Goal: Information Seeking & Learning: Learn about a topic

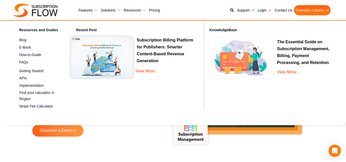
click at [106, 46] on img at bounding box center [102, 57] width 62 height 41
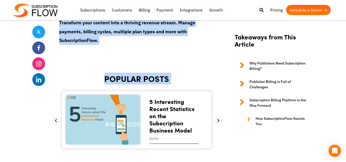
scroll to position [1793, 0]
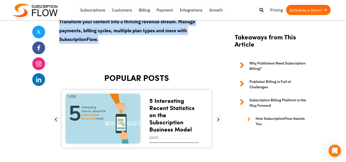
drag, startPoint x: 62, startPoint y: 93, endPoint x: 102, endPoint y: 36, distance: 69.1
copy article "ubscription Billing Platform for Publishers: Smarter Content-Based Revenue Gene…"
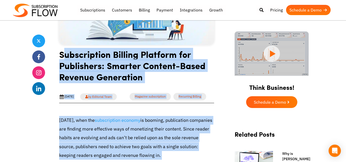
scroll to position [47, 0]
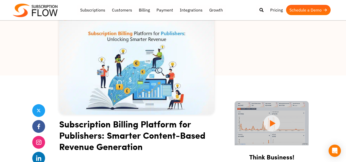
click at [225, 75] on div at bounding box center [173, 24] width 346 height 102
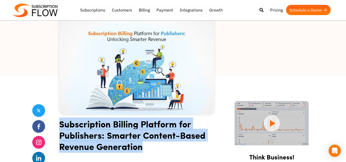
drag, startPoint x: 59, startPoint y: 123, endPoint x: 144, endPoint y: 144, distance: 87.2
click at [143, 144] on h1 "Subscription Billing Platform for Publishers: Smarter Content-Based Revenue Gen…" at bounding box center [136, 137] width 155 height 38
copy h1 "Subscription Billing Platform for Publishers: Smarter Content-Based Revenue Gen…"
